Goal: Communication & Community: Answer question/provide support

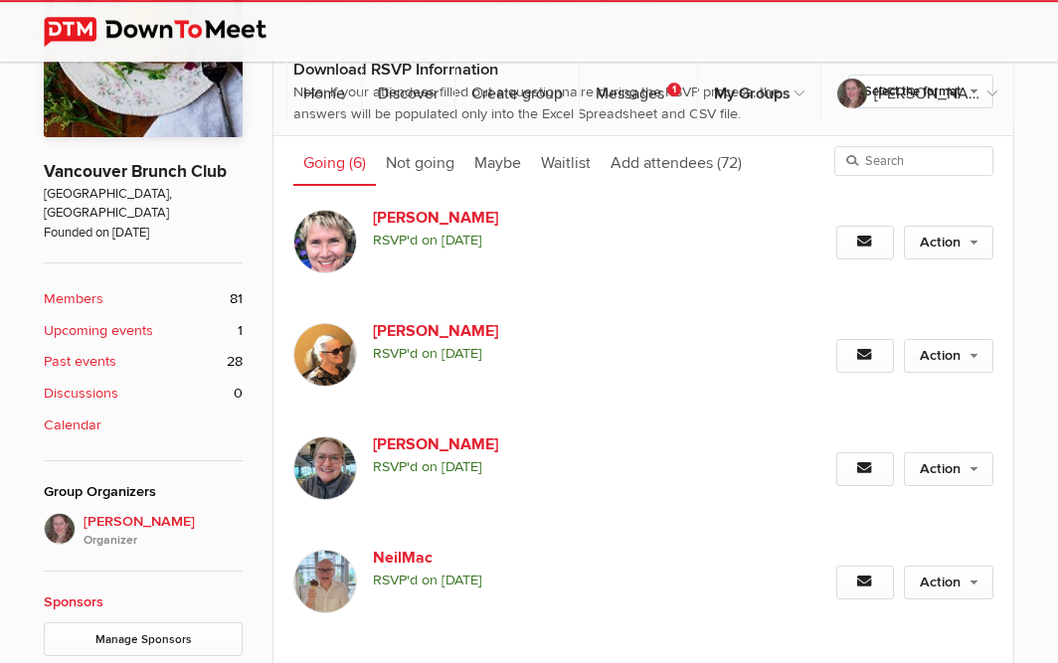
scroll to position [463, 0]
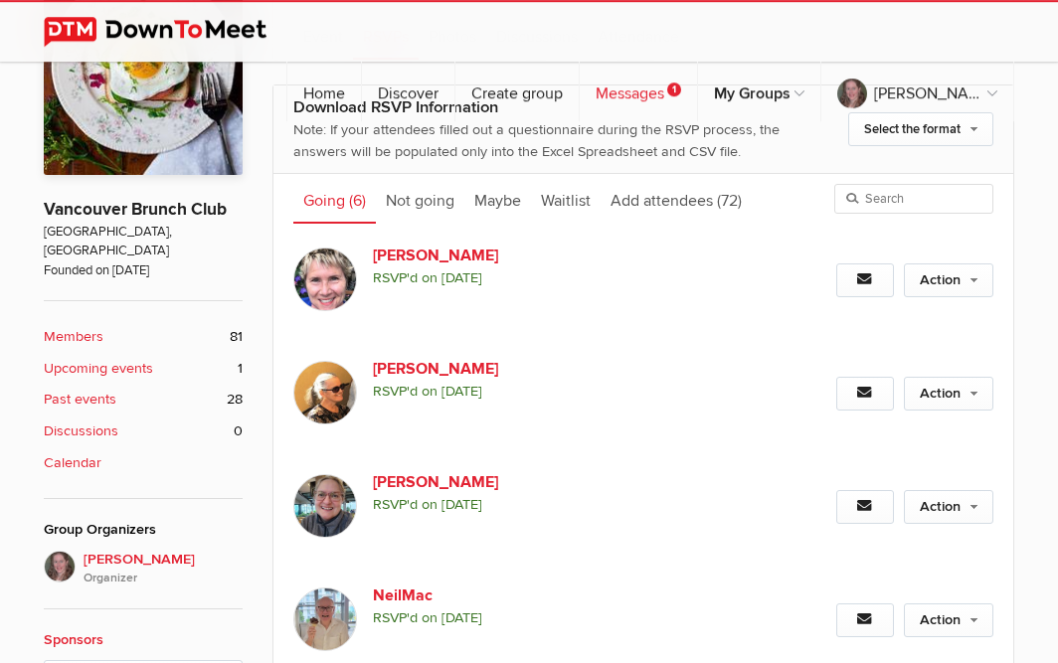
click at [659, 62] on link "Messages 1" at bounding box center [638, 92] width 117 height 60
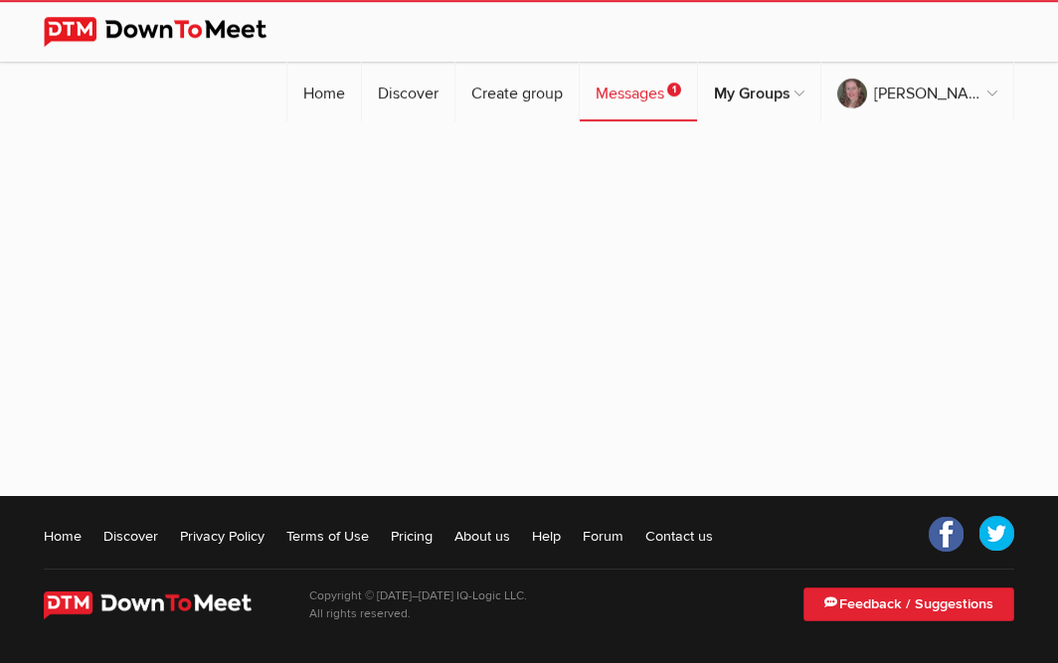
scroll to position [181, 0]
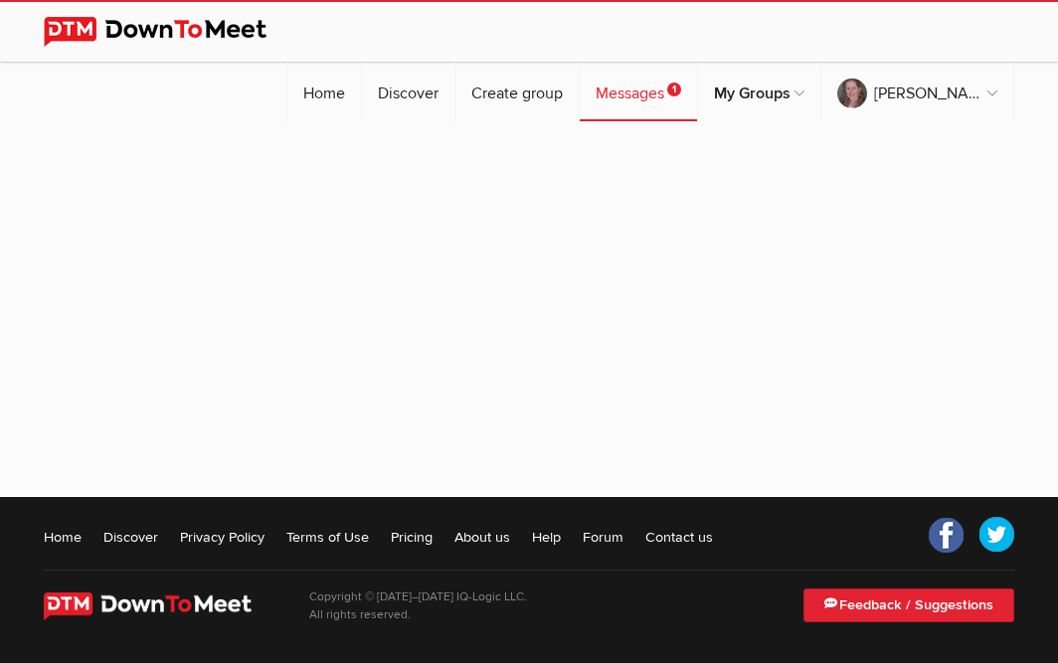
click at [659, 62] on link "Messages 1" at bounding box center [638, 92] width 117 height 60
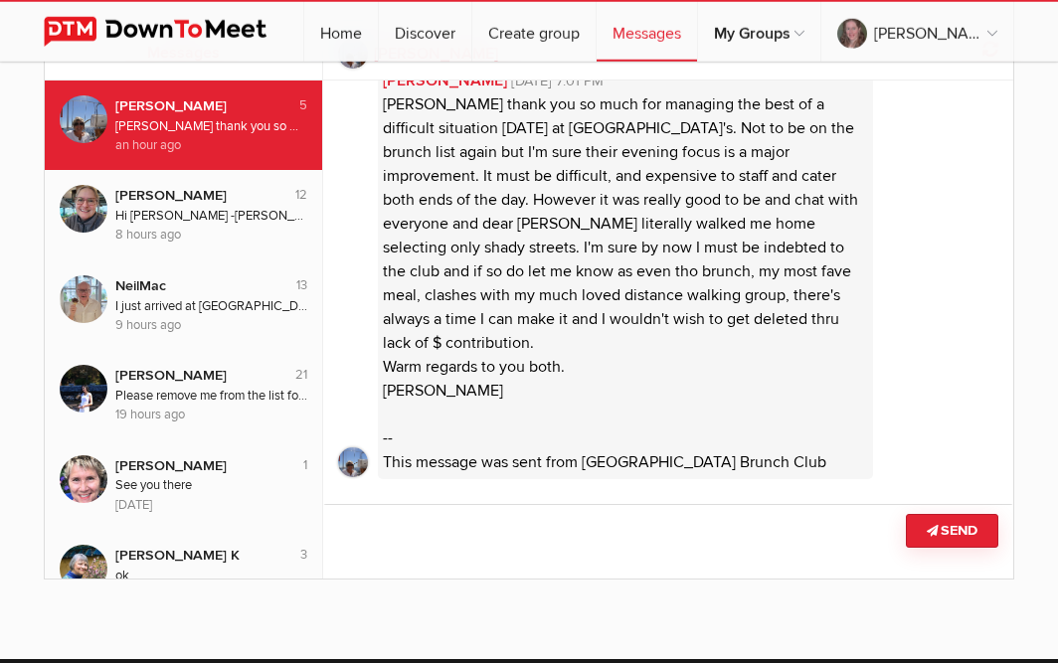
scroll to position [84, 0]
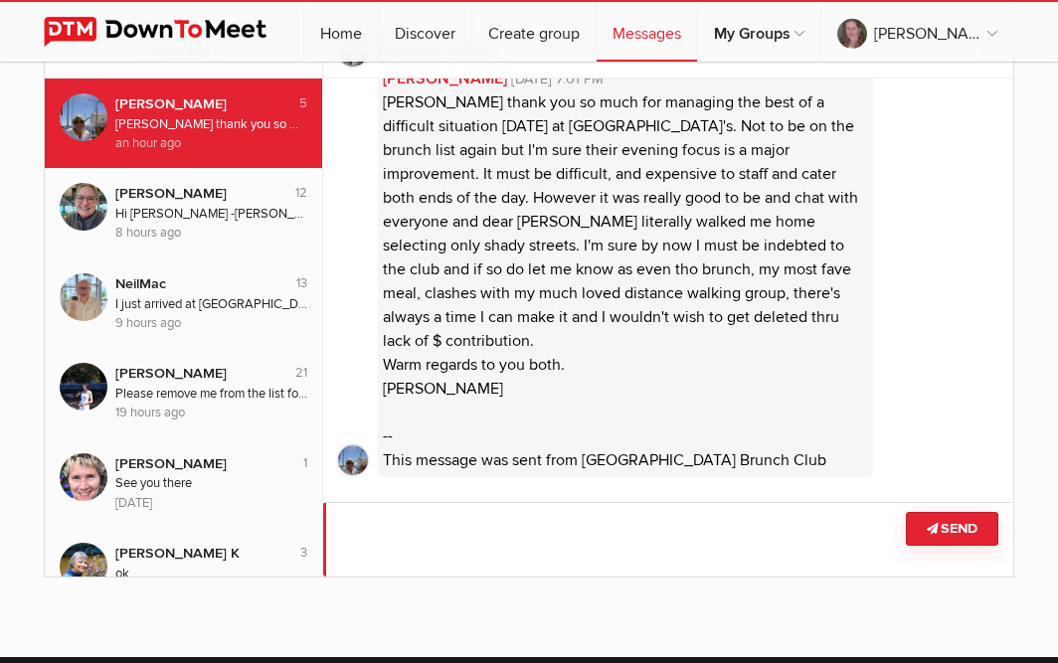
click at [677, 514] on textarea at bounding box center [668, 539] width 690 height 75
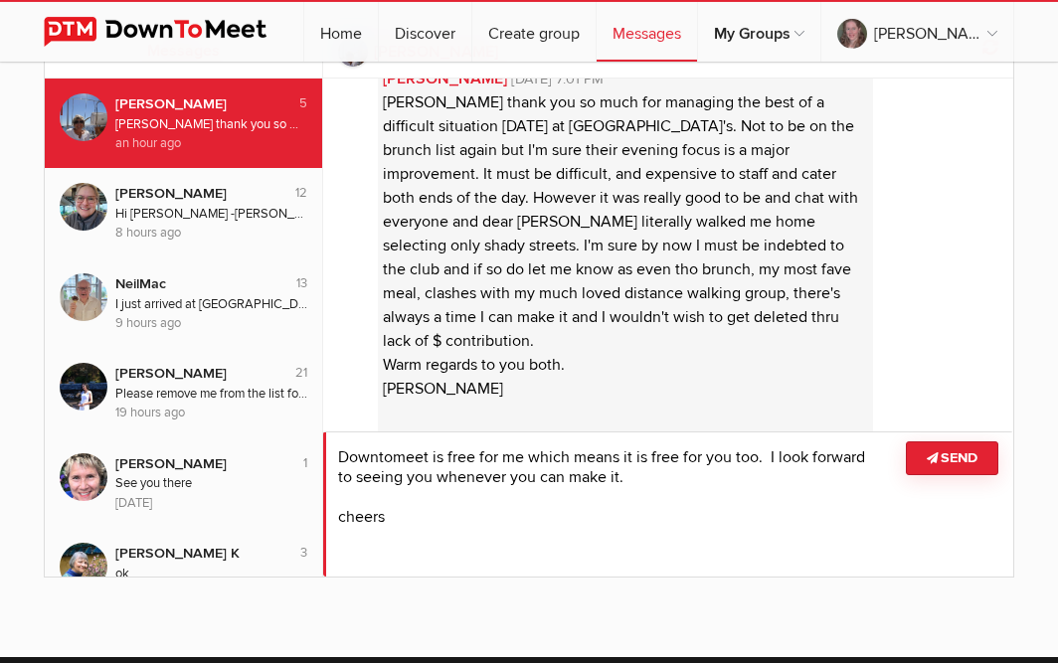
scroll to position [0, 0]
type textarea "Downtomeet is free for me which means it is free for you too. I look forward to…"
click at [953, 452] on button "Send" at bounding box center [952, 459] width 92 height 34
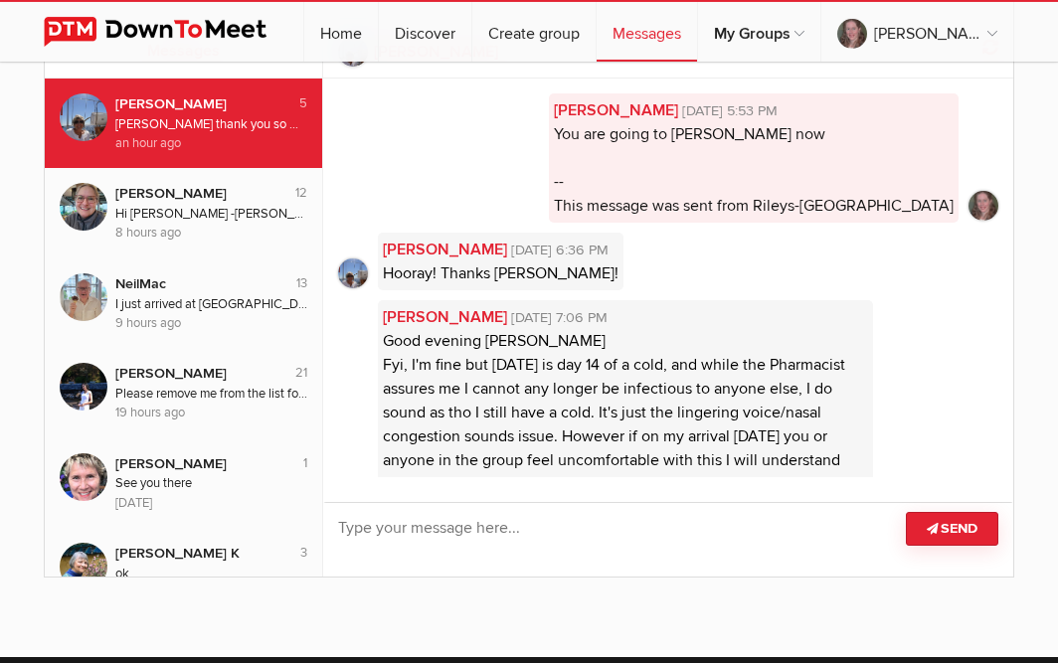
scroll to position [728, 0]
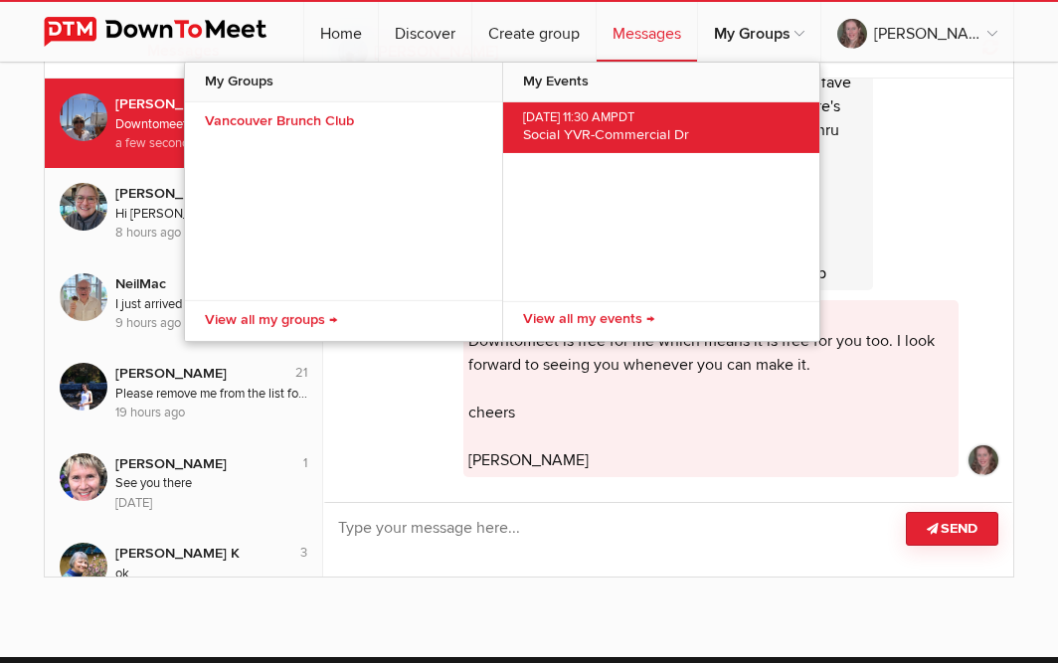
click at [643, 119] on span "[DATE] 11:30 AM PDT" at bounding box center [661, 118] width 276 height 16
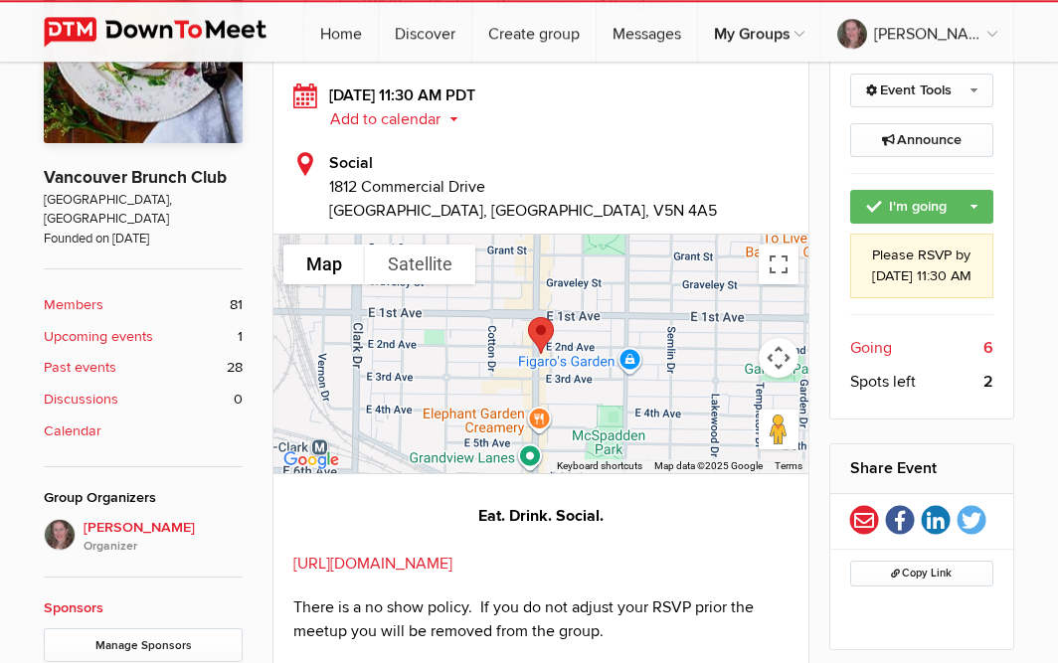
scroll to position [469, 0]
